Goal: Check status: Check status

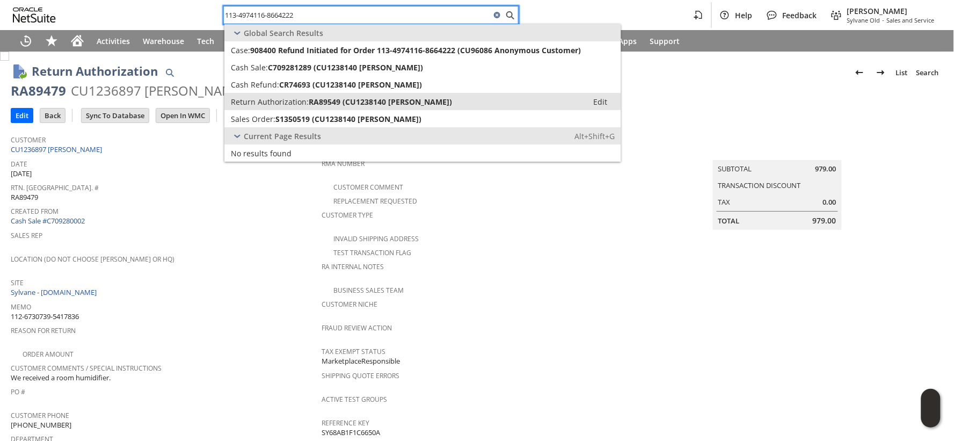
type input "113-4974116-8664222"
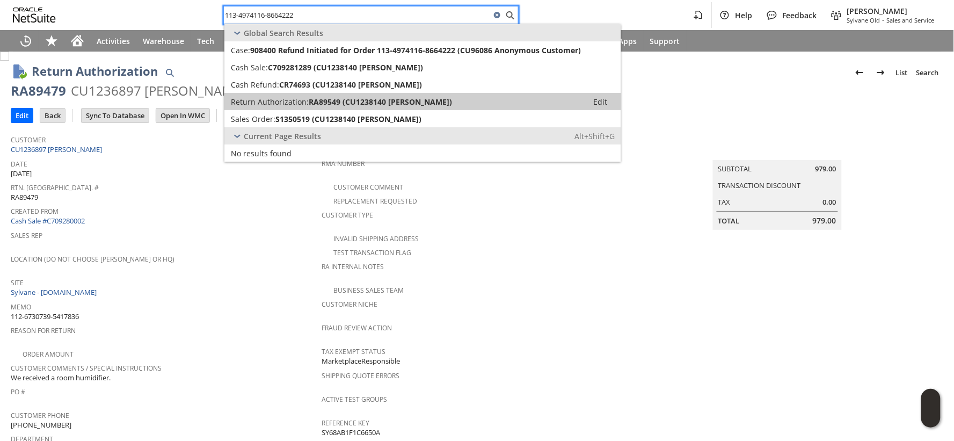
click at [292, 97] on span "Return Authorization:" at bounding box center [270, 102] width 78 height 10
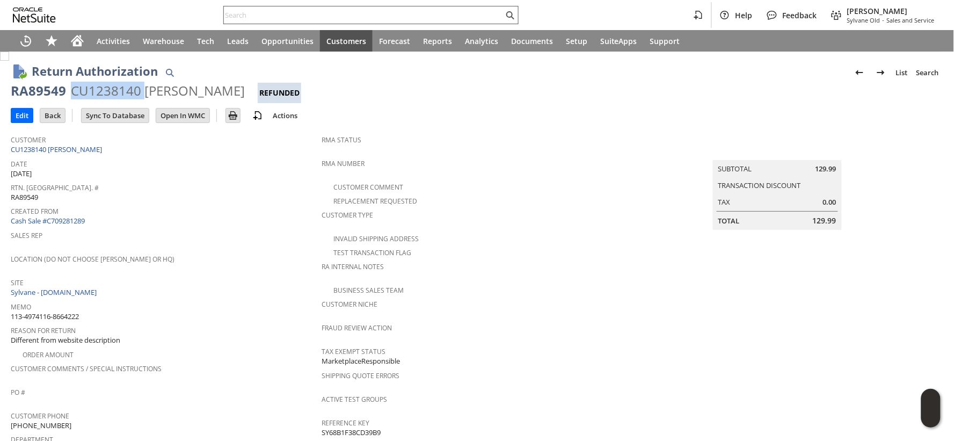
click at [304, 11] on input "text" at bounding box center [364, 15] width 280 height 13
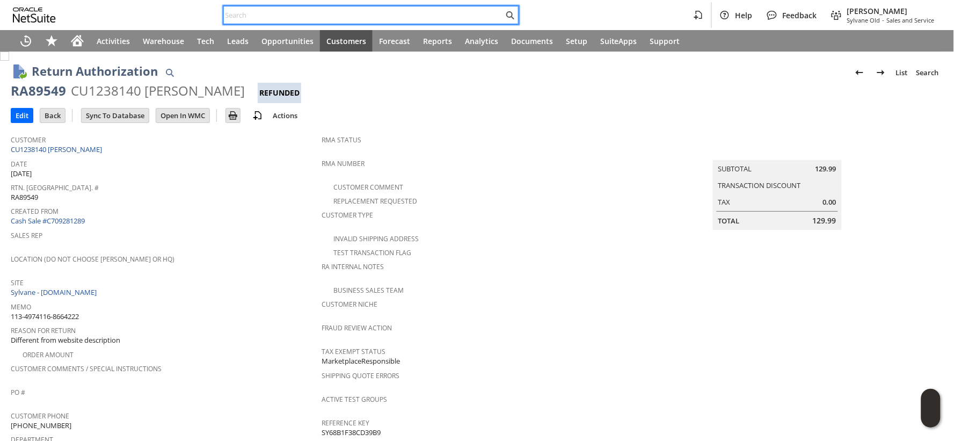
paste input "111-7410753-8131461"
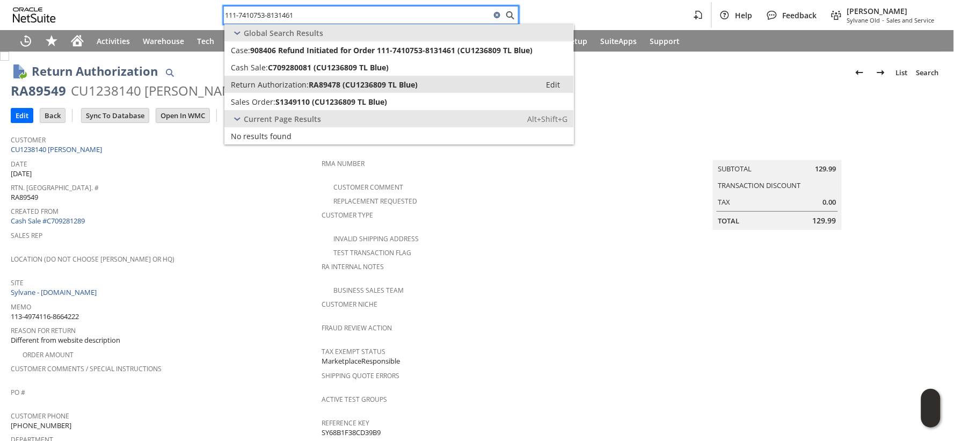
type input "111-7410753-8131461"
click at [310, 84] on span "RA89478 (CU1236809 TL Blue)" at bounding box center [363, 84] width 109 height 10
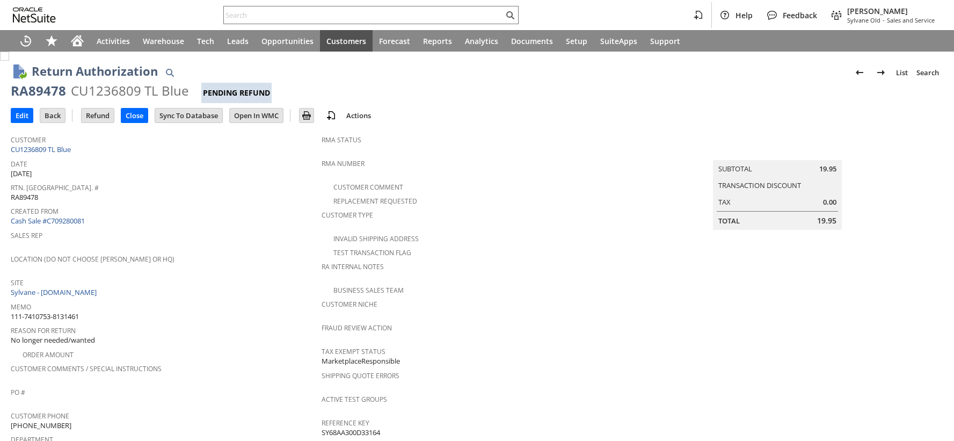
click at [99, 85] on div "CU1236809 TL Blue" at bounding box center [130, 90] width 118 height 17
click at [261, 19] on input "text" at bounding box center [364, 15] width 280 height 13
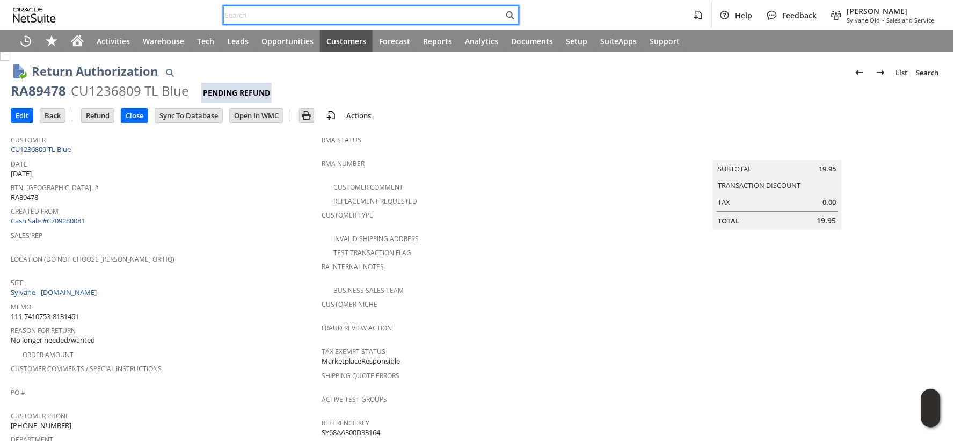
paste input "114-5397454-4454615"
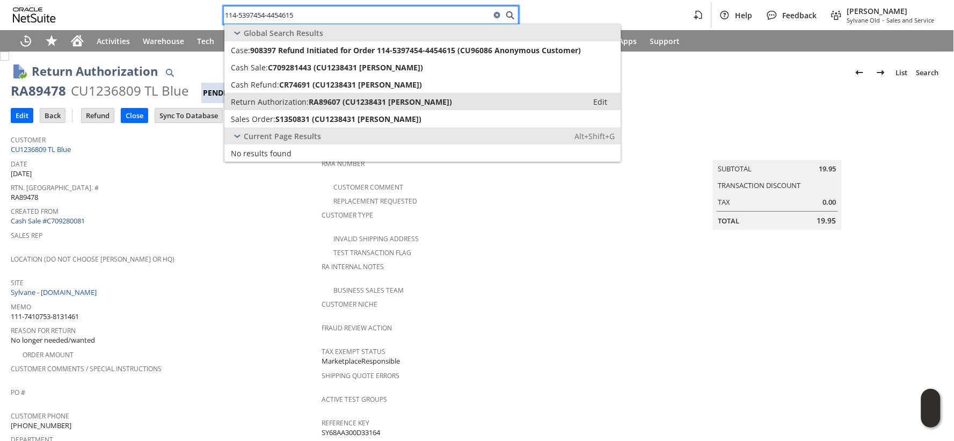
type input "114-5397454-4454615"
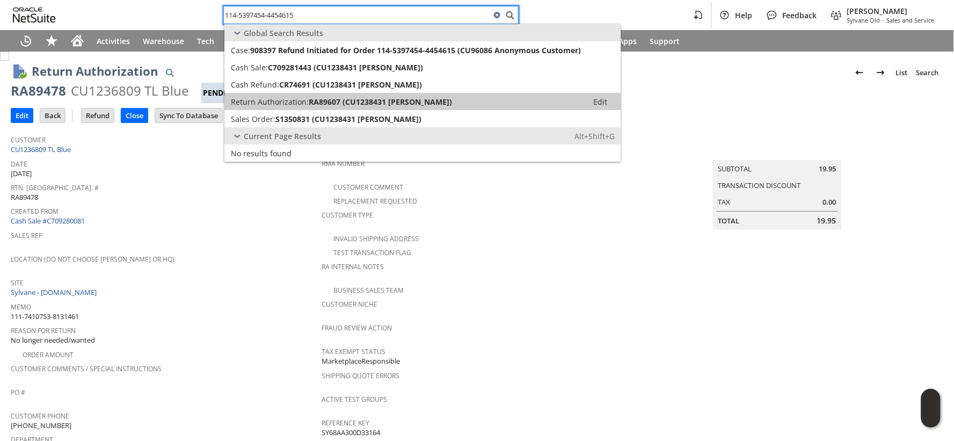
click at [272, 99] on span "Return Authorization:" at bounding box center [270, 102] width 78 height 10
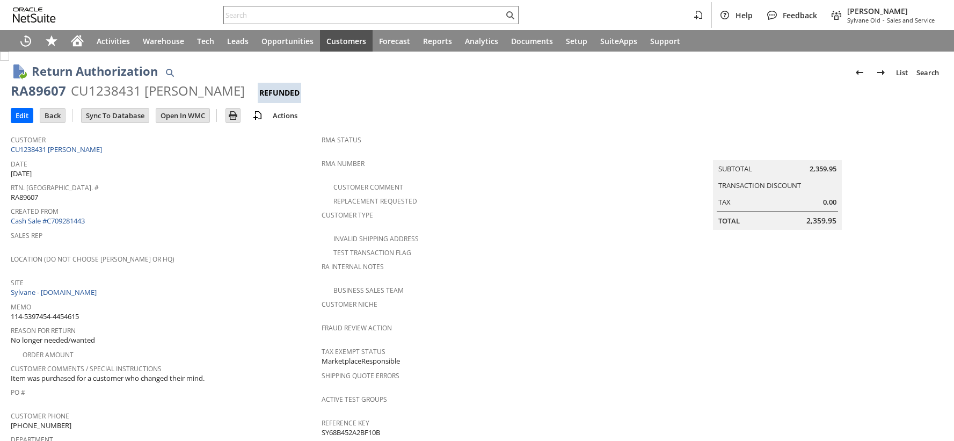
click at [121, 87] on div "CU1238431 Jacquiline Goetz" at bounding box center [158, 90] width 174 height 17
